Goal: Task Accomplishment & Management: Use online tool/utility

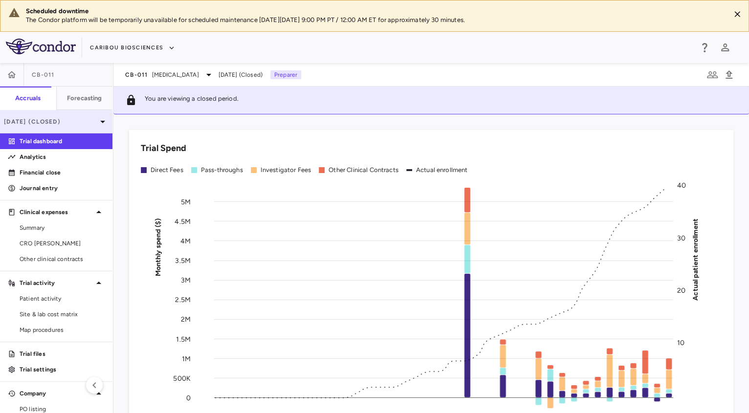
click at [66, 122] on p "[DATE] (Closed)" at bounding box center [50, 121] width 93 height 9
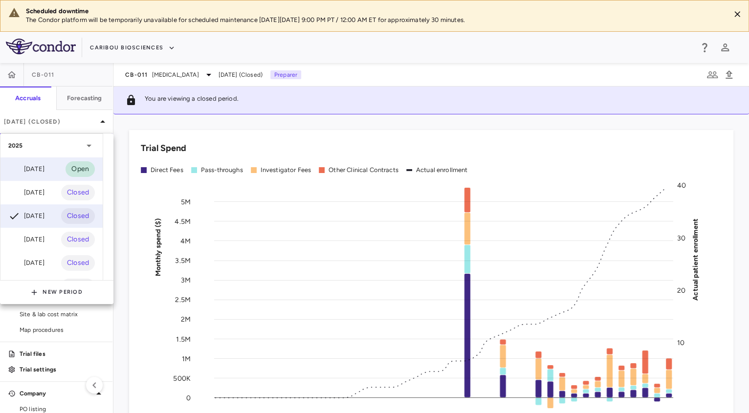
click at [44, 163] on div "[DATE]" at bounding box center [26, 169] width 36 height 12
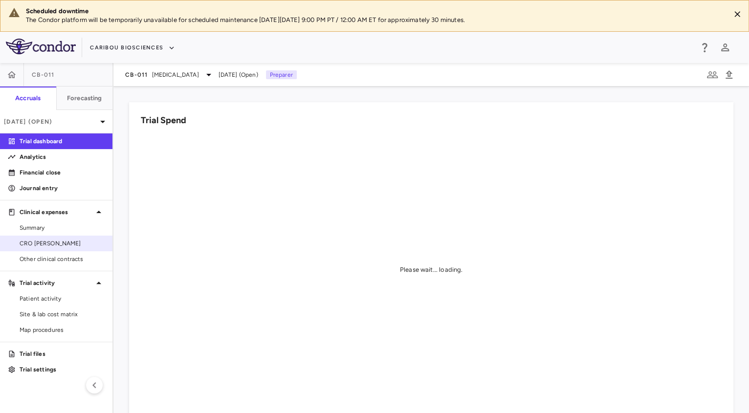
click at [62, 244] on span "CRO [PERSON_NAME]" at bounding box center [62, 243] width 85 height 9
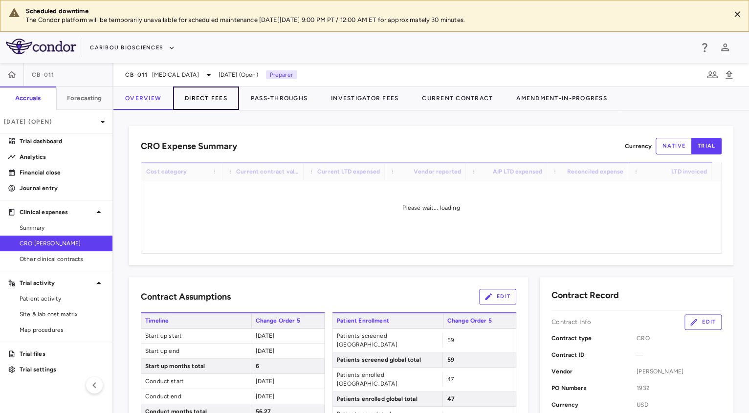
click at [215, 103] on button "Direct Fees" at bounding box center [206, 97] width 66 height 23
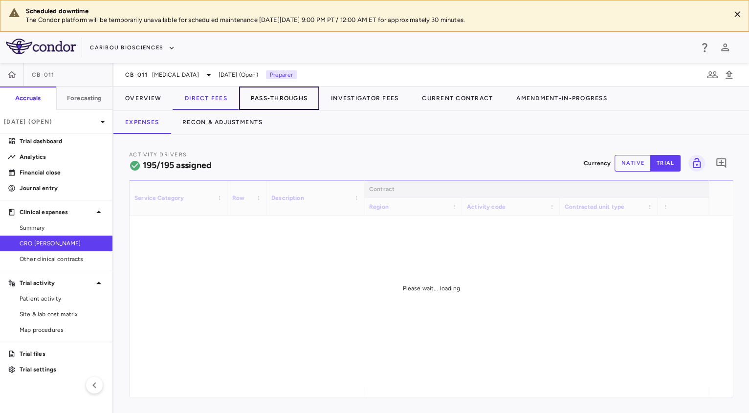
click at [272, 101] on button "Pass-Throughs" at bounding box center [279, 97] width 80 height 23
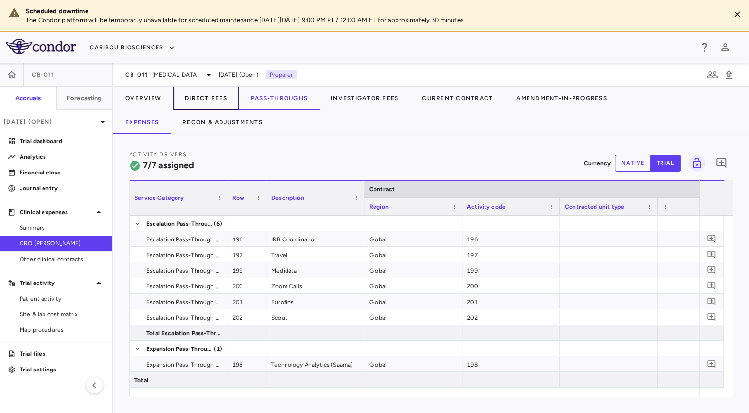
click at [196, 92] on button "Direct Fees" at bounding box center [206, 97] width 66 height 23
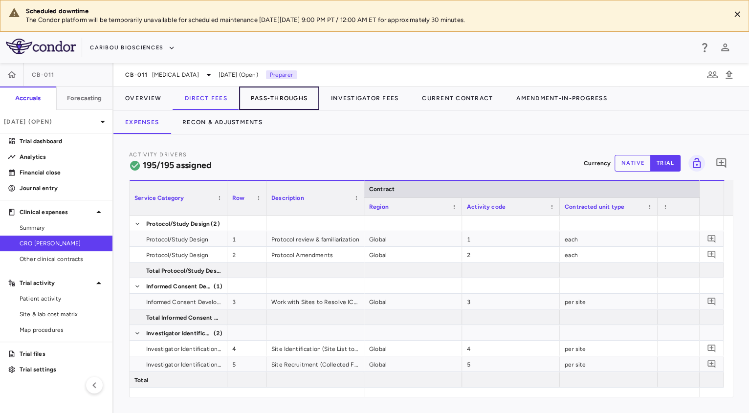
click at [243, 98] on button "Pass-Throughs" at bounding box center [279, 97] width 80 height 23
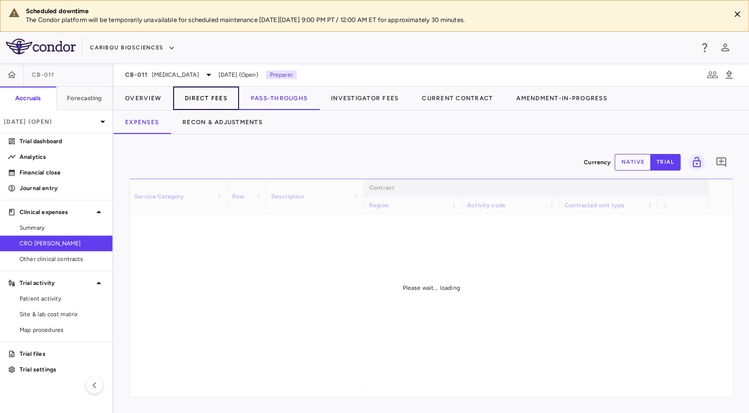
click at [205, 98] on button "Direct Fees" at bounding box center [206, 97] width 66 height 23
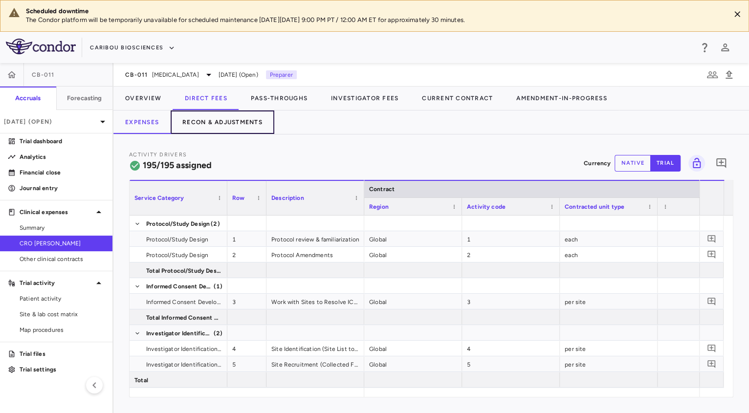
click at [238, 129] on button "Recon & Adjustments" at bounding box center [223, 121] width 104 height 23
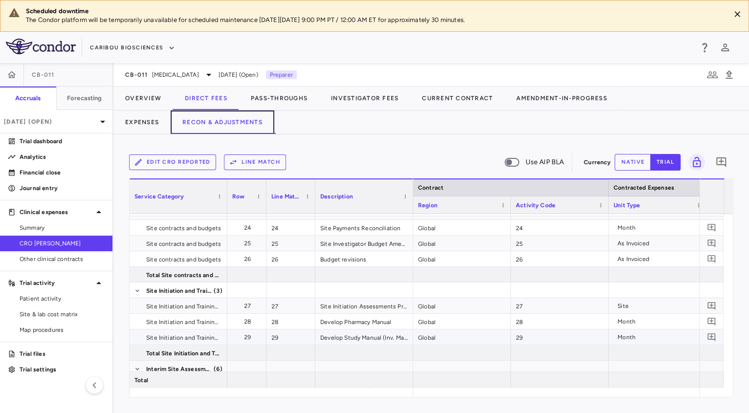
scroll to position [561, 0]
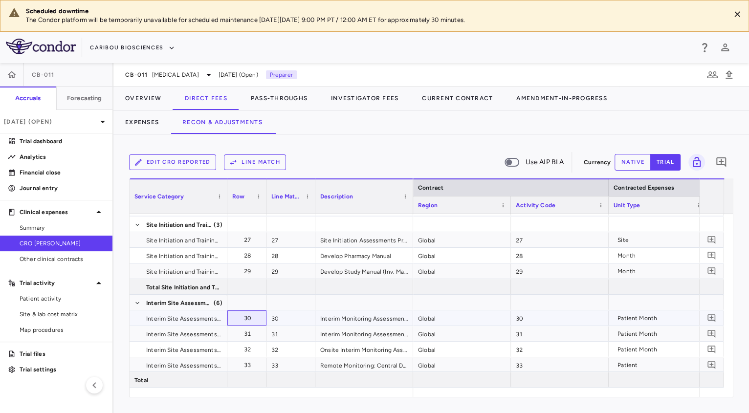
click at [248, 320] on div "30" at bounding box center [248, 318] width 25 height 16
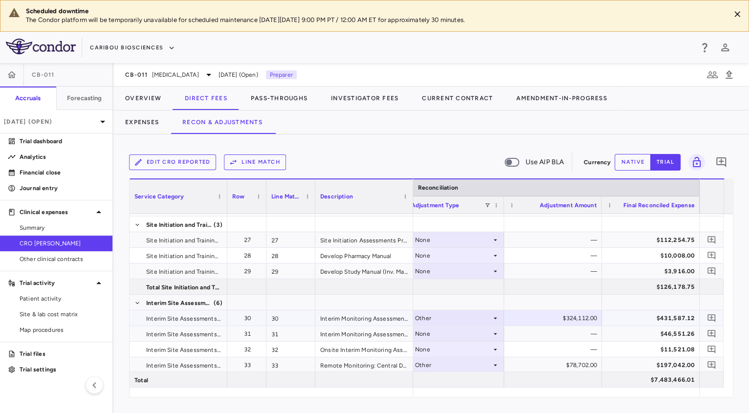
scroll to position [0, 1539]
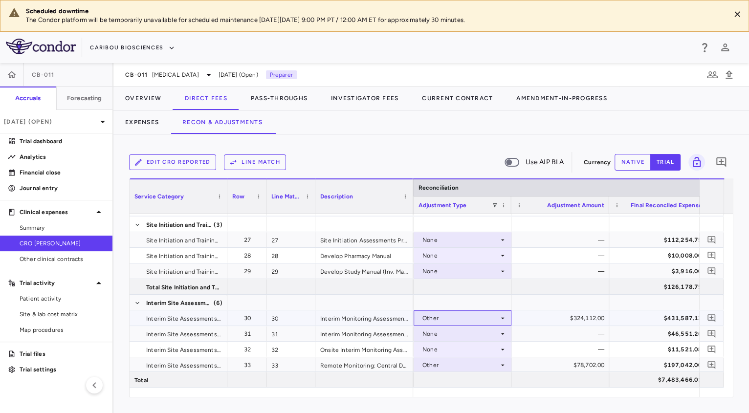
click at [480, 321] on div "Other" at bounding box center [460, 318] width 76 height 16
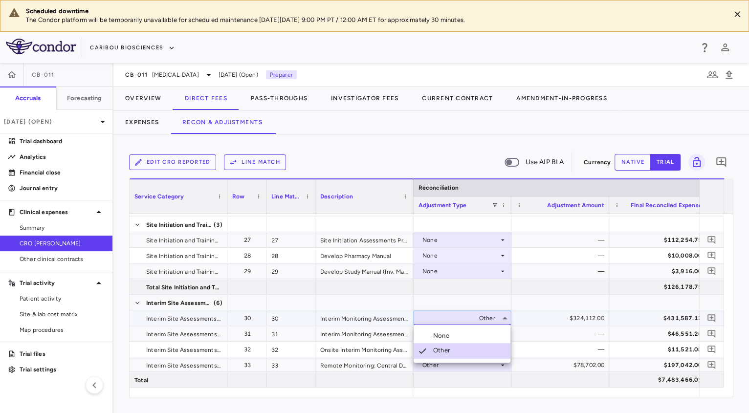
click at [555, 316] on div at bounding box center [374, 206] width 749 height 413
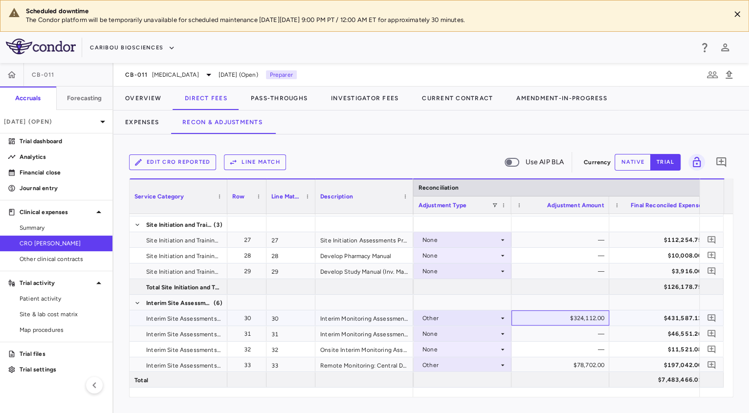
click at [585, 320] on div "$324,112.00" at bounding box center [562, 318] width 84 height 16
click at [631, 161] on button "native" at bounding box center [632, 162] width 36 height 17
click at [571, 314] on div "$324,112.00" at bounding box center [562, 318] width 84 height 16
click at [571, 314] on input "******" at bounding box center [567, 319] width 82 height 16
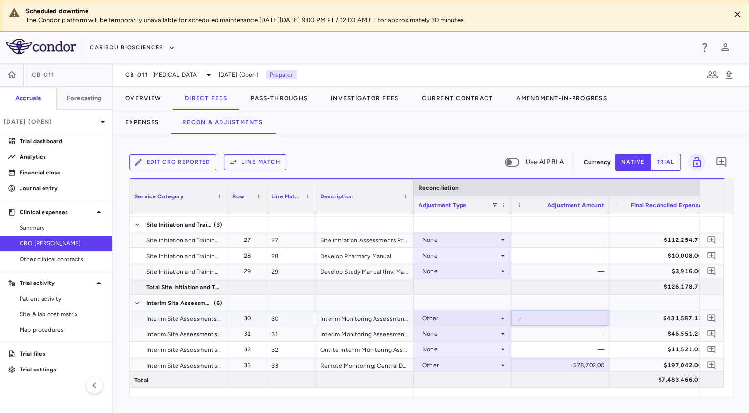
click at [678, 314] on div "$431,587.12" at bounding box center [660, 318] width 84 height 16
click at [582, 317] on div "$324,112.00" at bounding box center [562, 318] width 84 height 16
click at [582, 319] on input "******" at bounding box center [567, 319] width 82 height 16
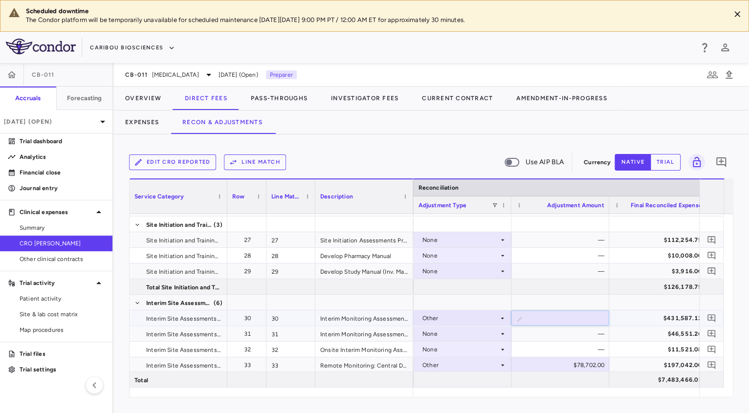
paste input "number"
type input "******"
click at [640, 319] on div "$431,587.12" at bounding box center [660, 318] width 84 height 16
click at [147, 117] on button "Expenses" at bounding box center [141, 121] width 57 height 23
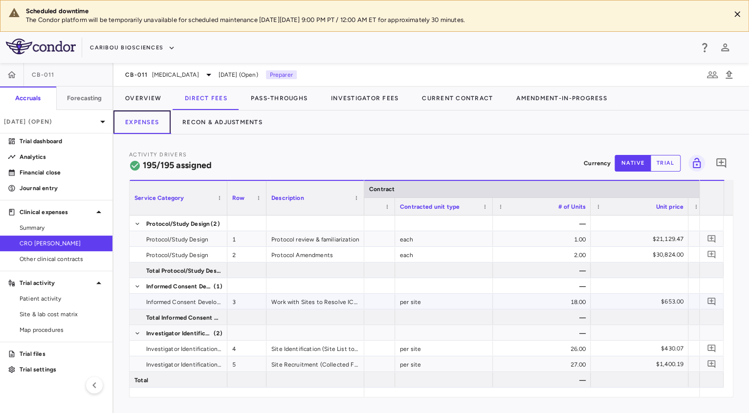
scroll to position [0, 166]
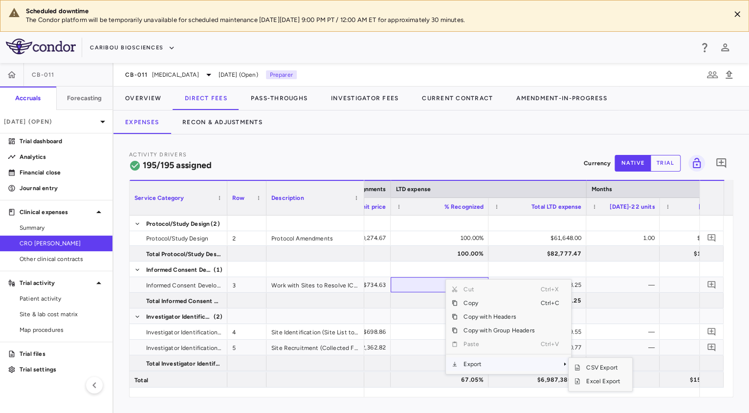
click at [481, 366] on span "Export" at bounding box center [498, 364] width 83 height 14
click at [586, 380] on span "Excel Export" at bounding box center [603, 381] width 46 height 14
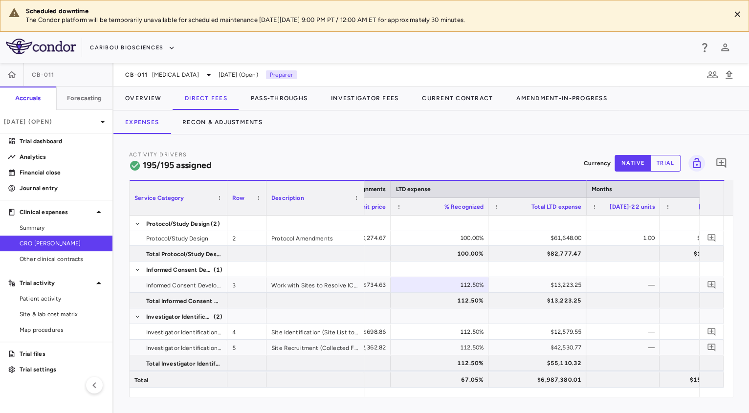
click at [473, 154] on div "Activity Drivers 195/195 assigned Currency native trial 0" at bounding box center [431, 163] width 604 height 26
click at [584, 303] on div "$13,223.25" at bounding box center [537, 300] width 98 height 15
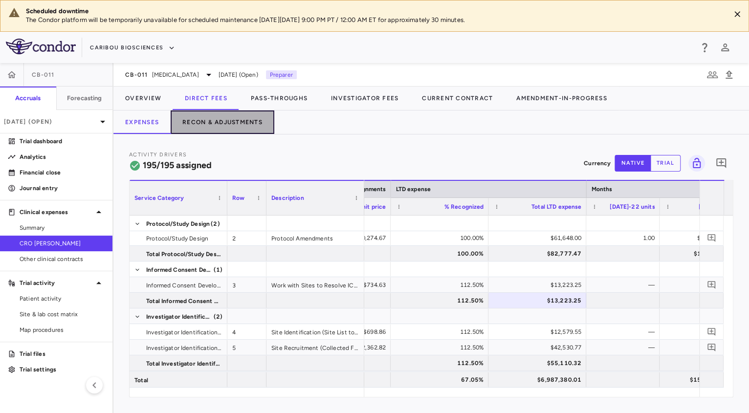
click at [228, 116] on button "Recon & Adjustments" at bounding box center [223, 121] width 104 height 23
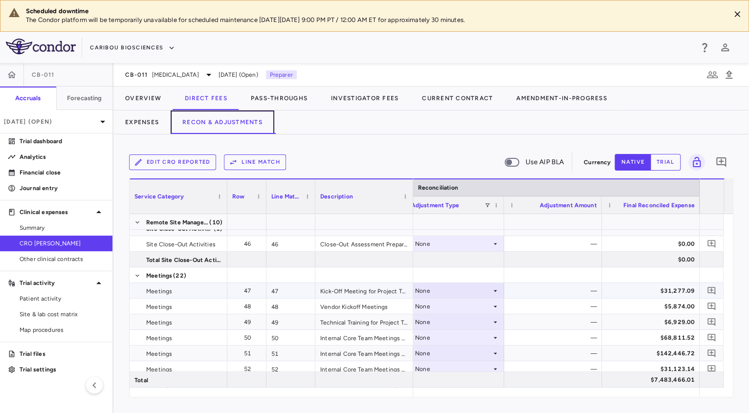
scroll to position [1212, 0]
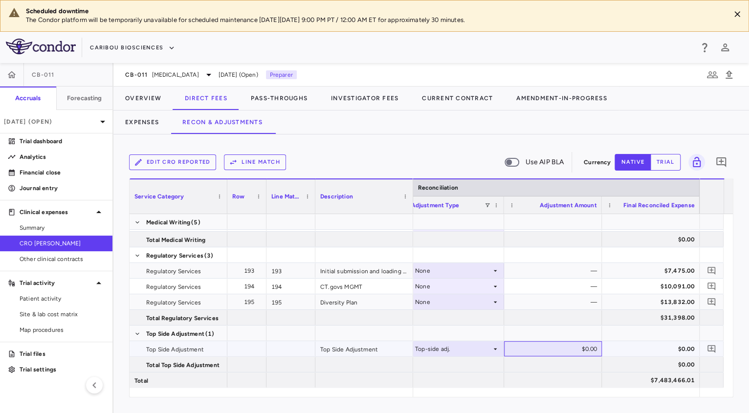
click at [580, 349] on div "$0.00" at bounding box center [555, 349] width 84 height 16
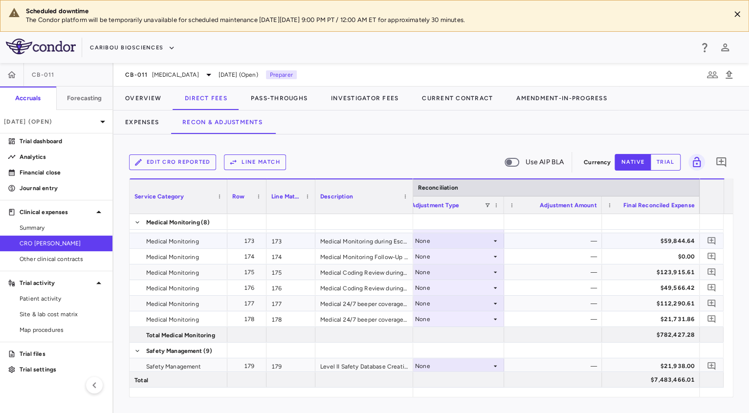
scroll to position [3266, 0]
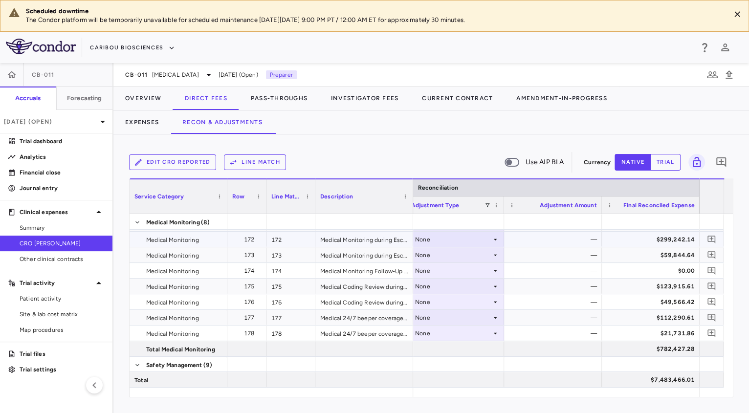
click at [495, 238] on icon at bounding box center [495, 238] width 3 height 1
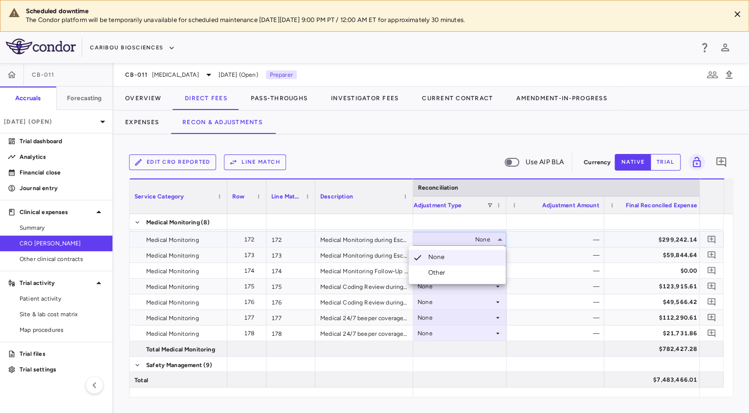
click at [599, 131] on div at bounding box center [374, 206] width 749 height 413
